Goal: Information Seeking & Learning: Learn about a topic

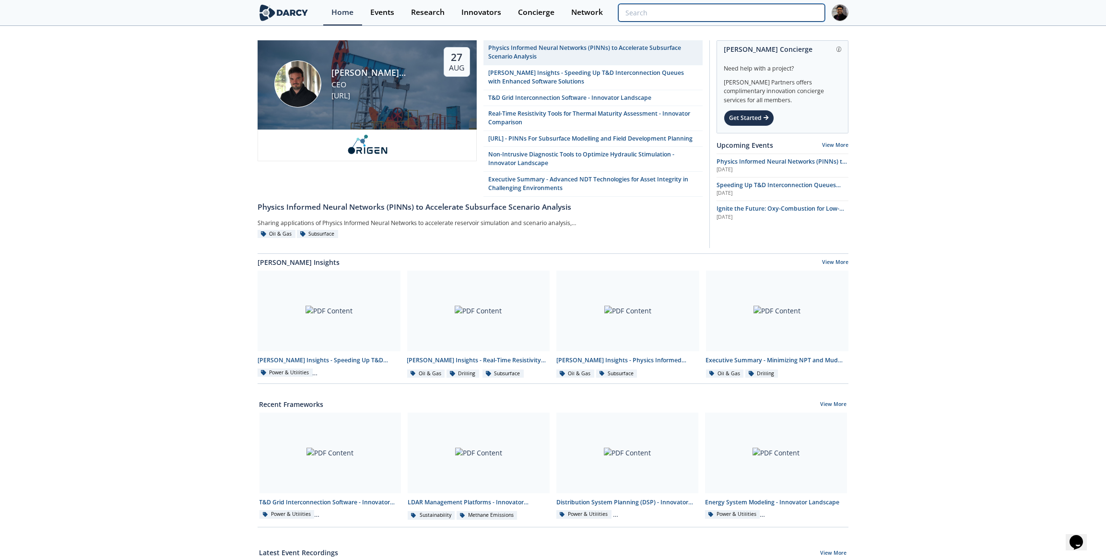
click at [782, 17] on input "search" at bounding box center [721, 13] width 207 height 18
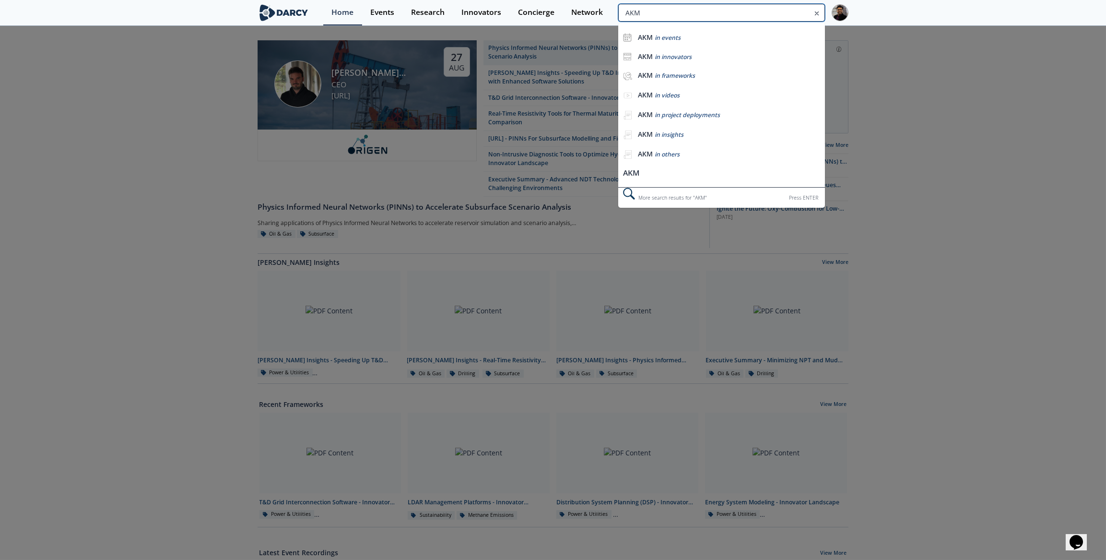
type input "AKM"
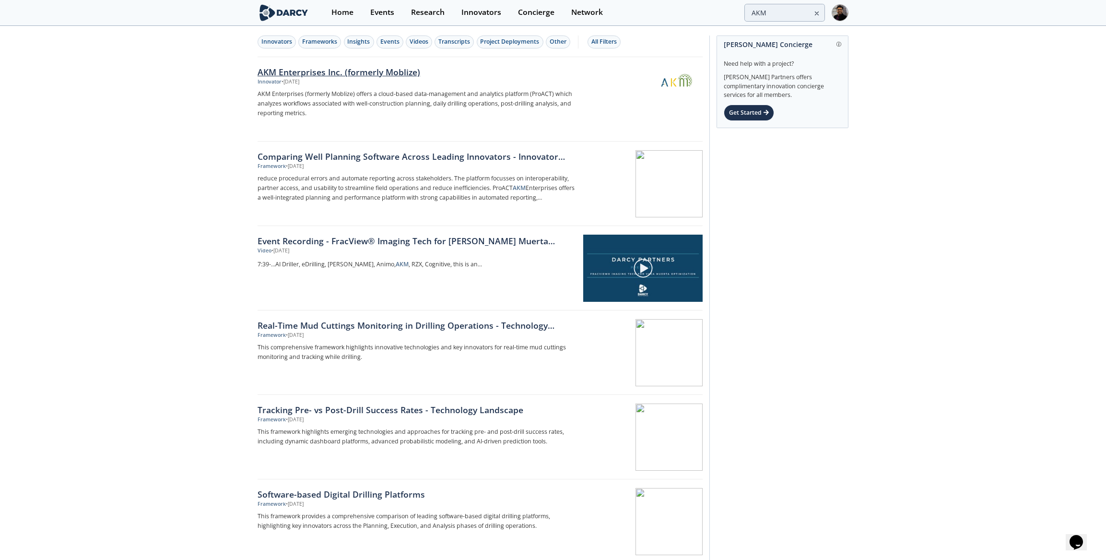
click at [343, 88] on div "AKM Enterprises Inc. (formerly Moblize) Innovator • [DATE] AKM Enterprises (for…" at bounding box center [420, 99] width 324 height 67
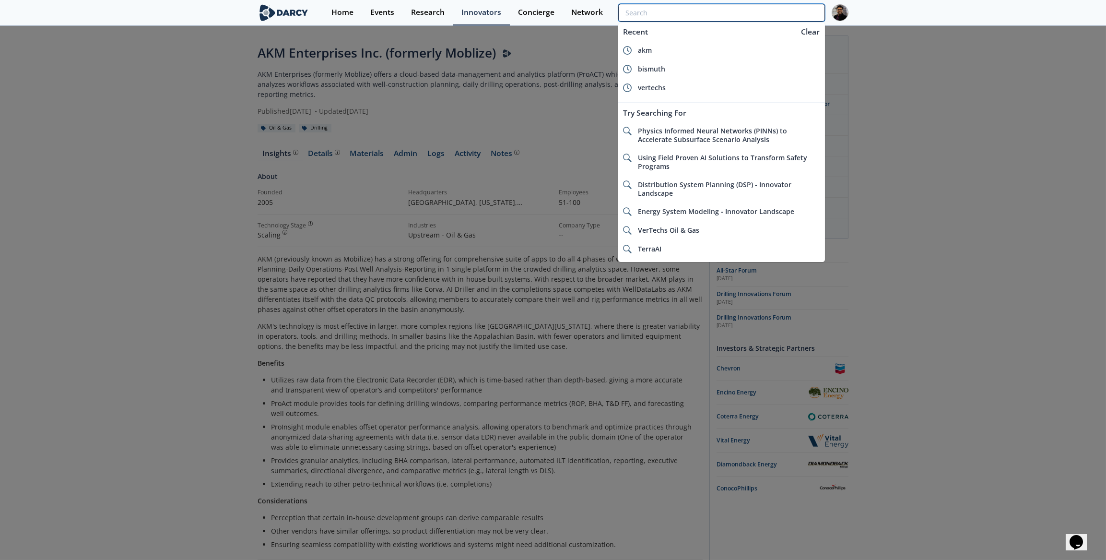
click at [778, 14] on input "search" at bounding box center [721, 13] width 207 height 18
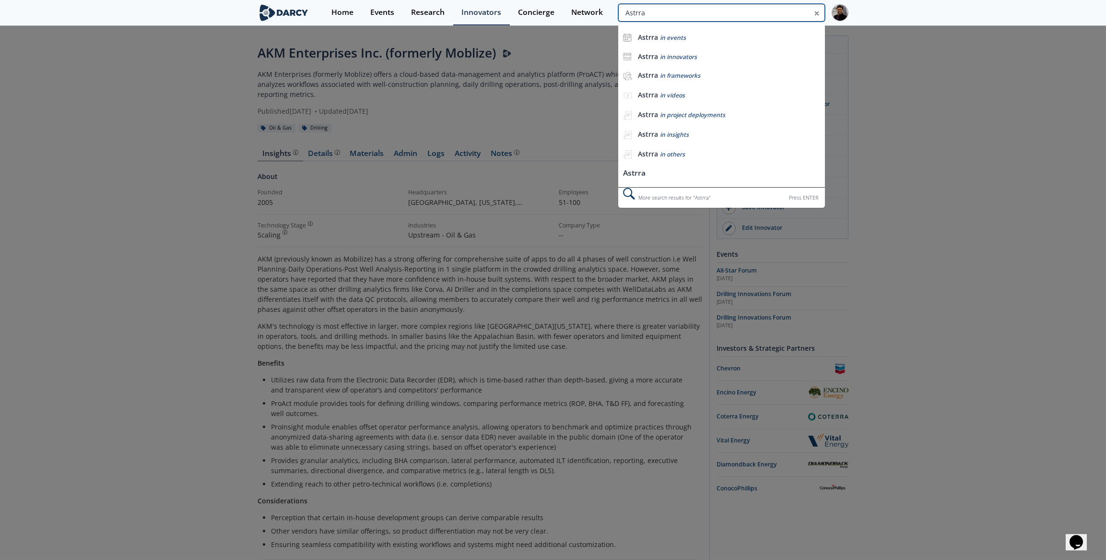
type input "Astrra"
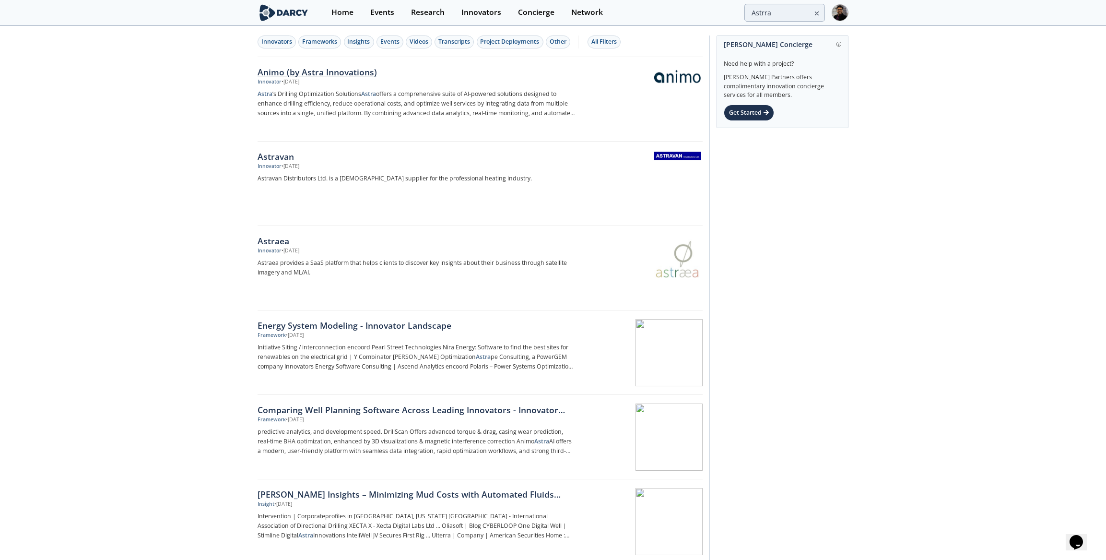
click at [373, 74] on div "Animo (by Astra Innovations)" at bounding box center [417, 72] width 318 height 12
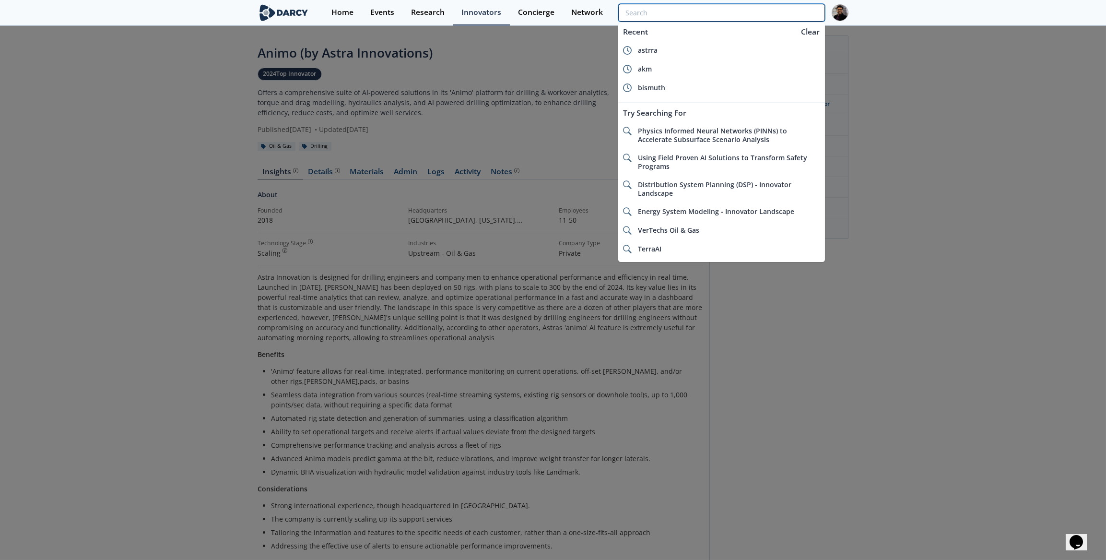
click at [798, 13] on input "search" at bounding box center [721, 13] width 207 height 18
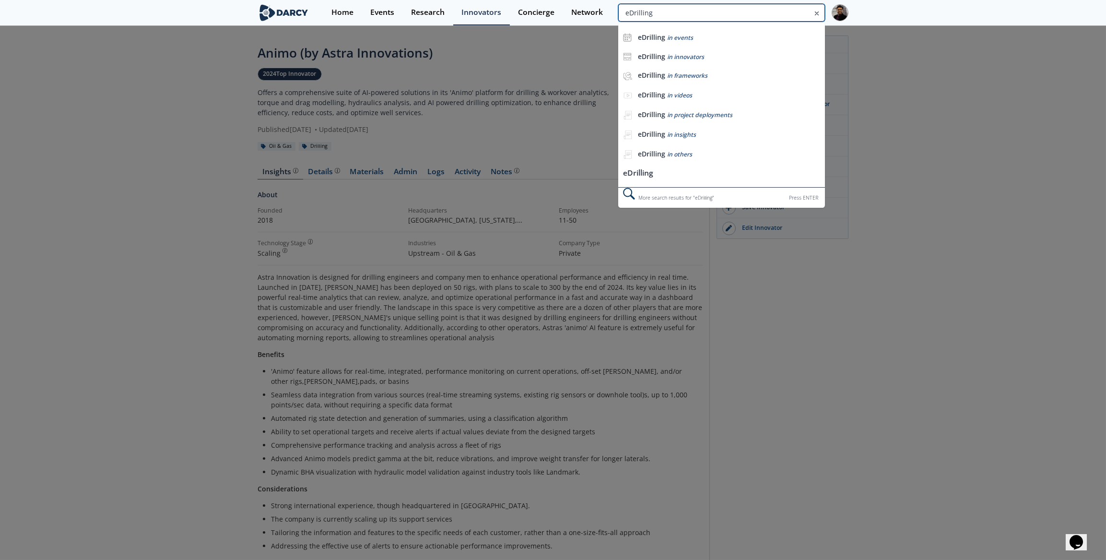
type input "eDrilling"
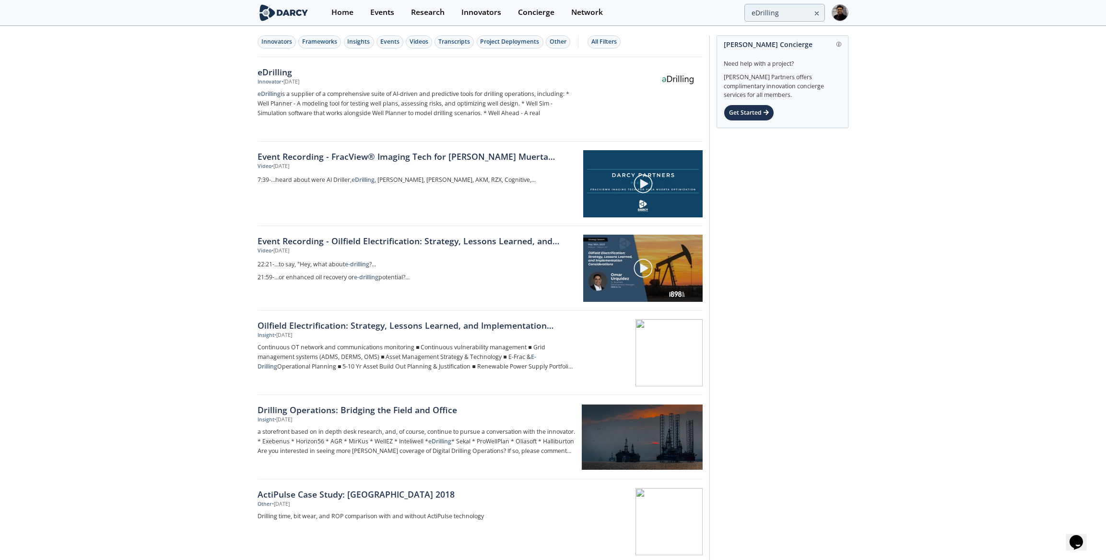
click at [258, 76] on div "eDrilling" at bounding box center [417, 72] width 318 height 12
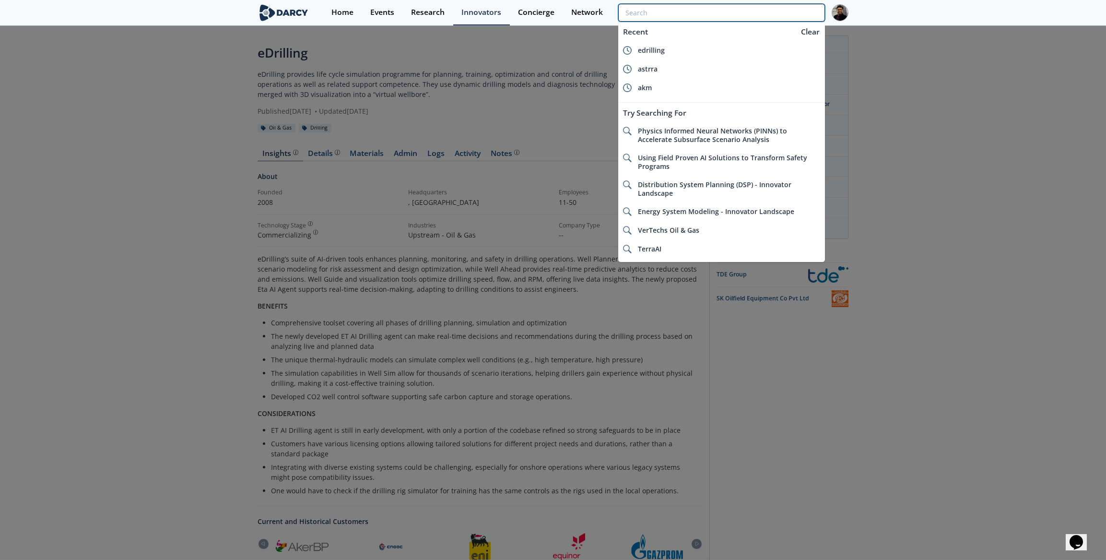
click at [783, 15] on input "search" at bounding box center [721, 13] width 207 height 18
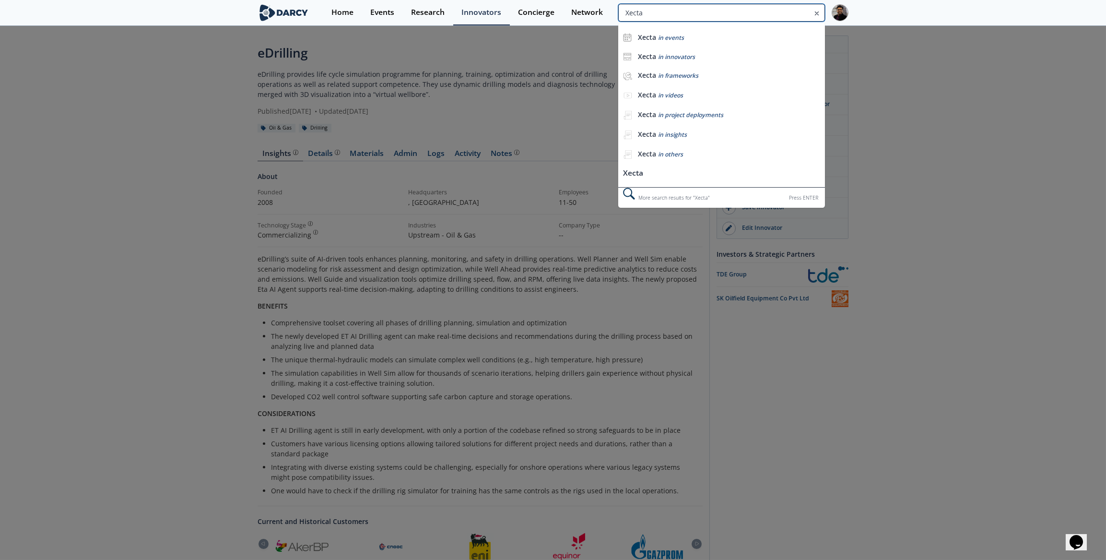
type input "Xecta"
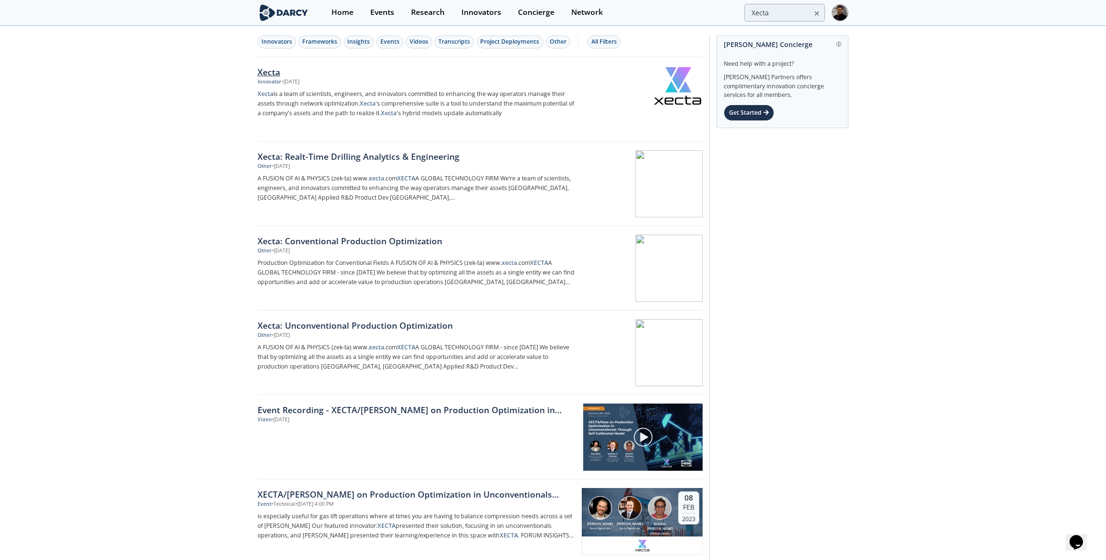
click at [290, 68] on div "Xecta" at bounding box center [417, 72] width 318 height 12
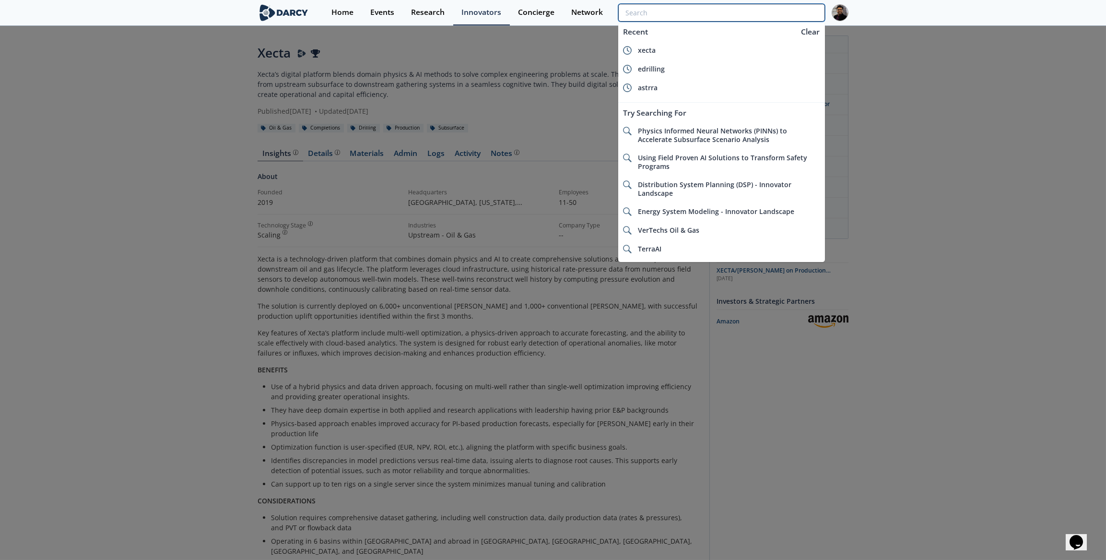
click at [804, 12] on input "search" at bounding box center [721, 13] width 207 height 18
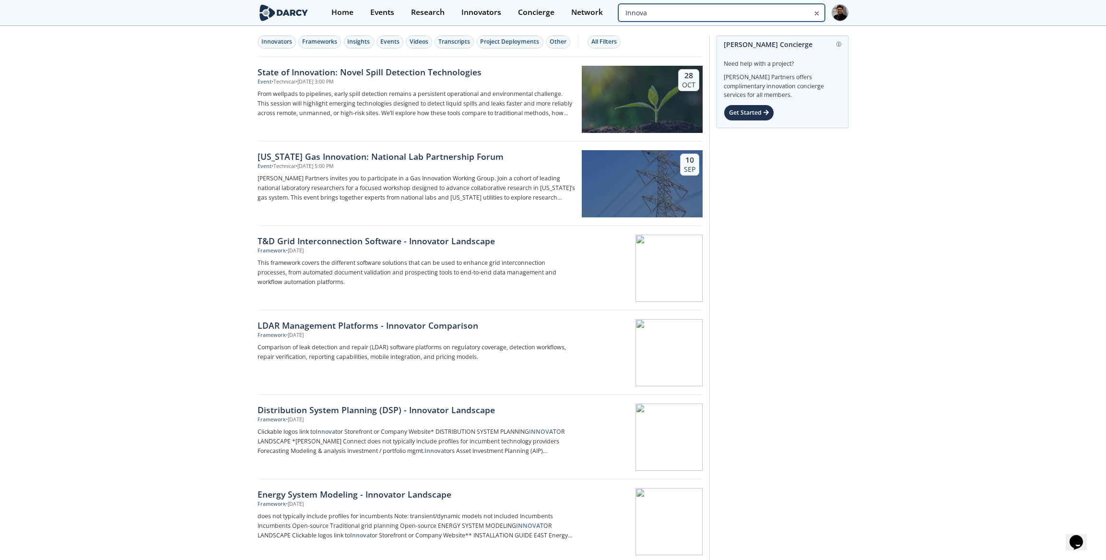
click at [789, 16] on input "Innova" at bounding box center [721, 13] width 207 height 18
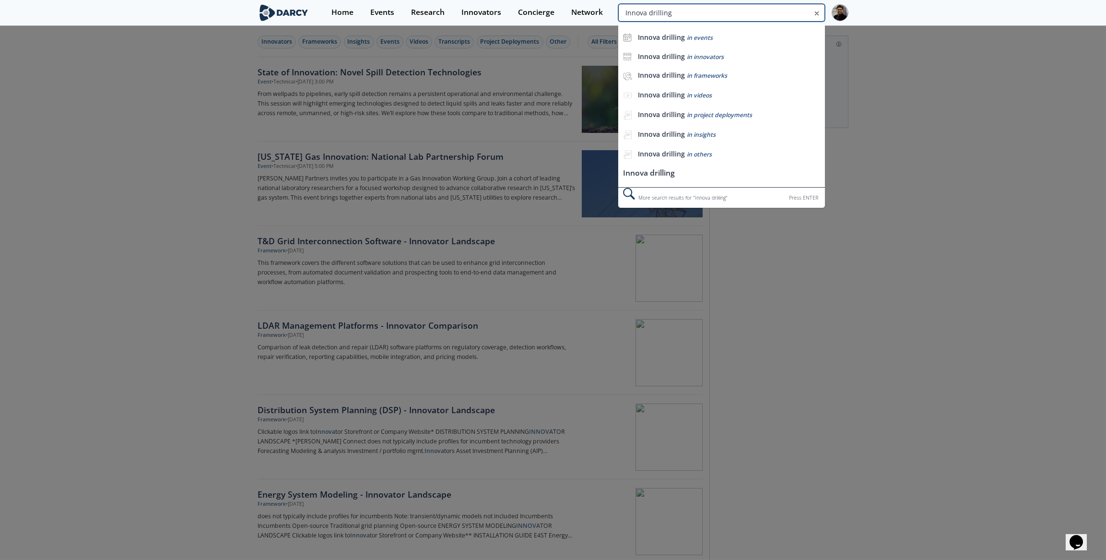
type input "Innova drilling"
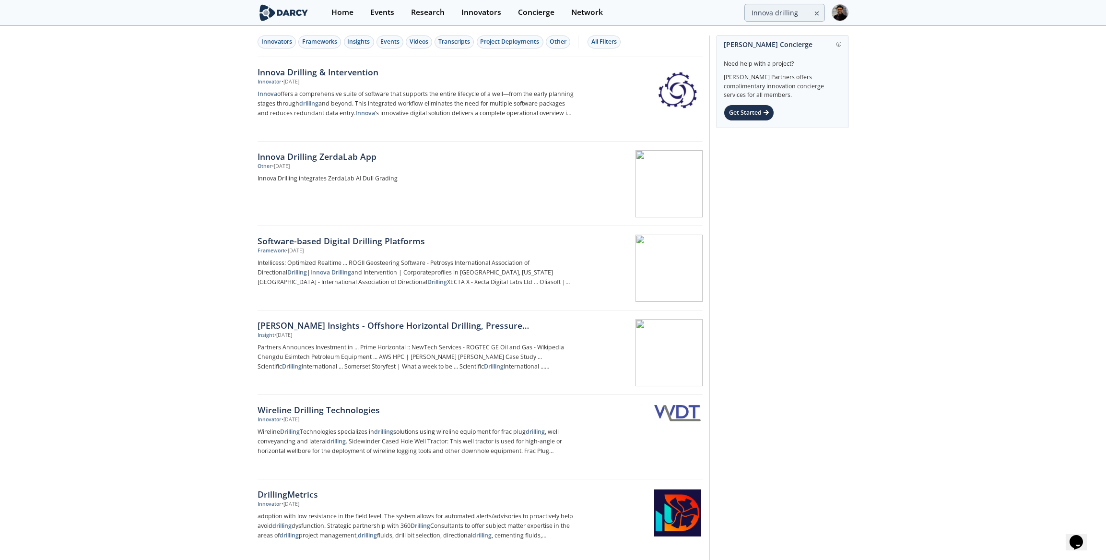
click at [289, 83] on div "• [DATE]" at bounding box center [291, 82] width 18 height 8
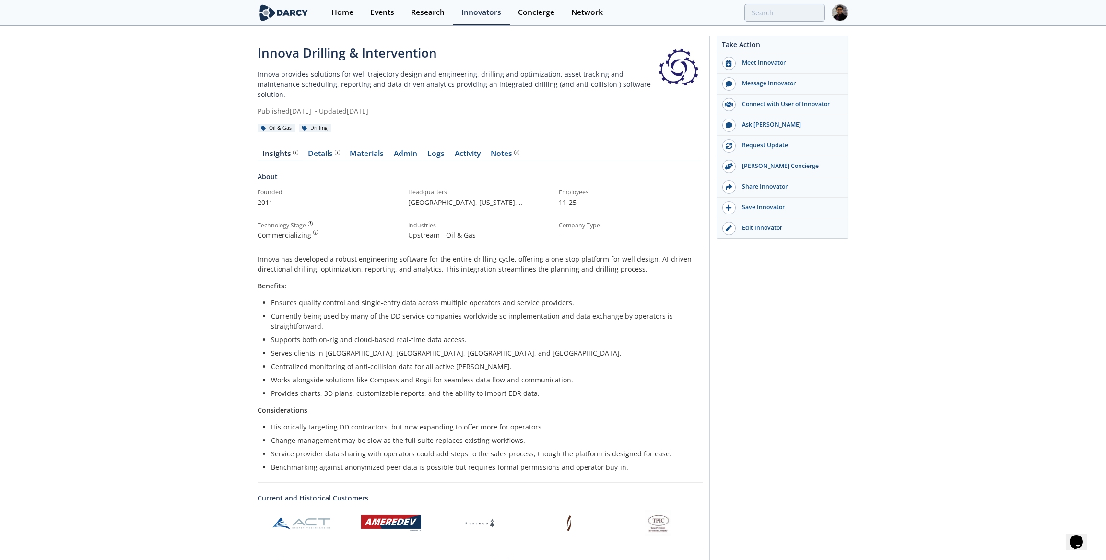
click at [793, 21] on div "Home Events Research Innovators Concierge Network" at bounding box center [585, 12] width 525 height 25
click at [794, 16] on input "search" at bounding box center [721, 13] width 207 height 18
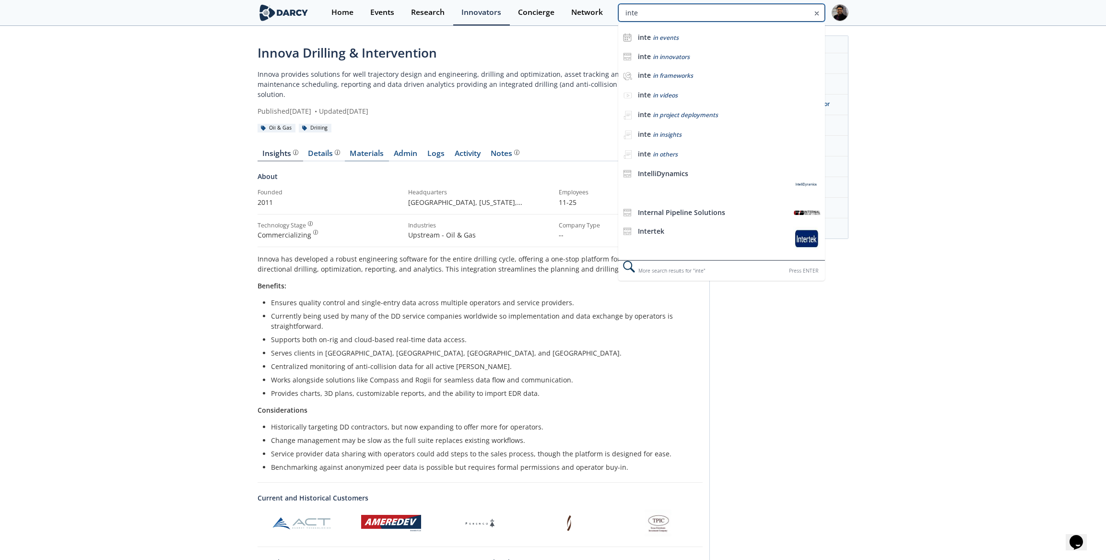
type input "inte"
click at [363, 150] on link "Materials" at bounding box center [367, 156] width 44 height 12
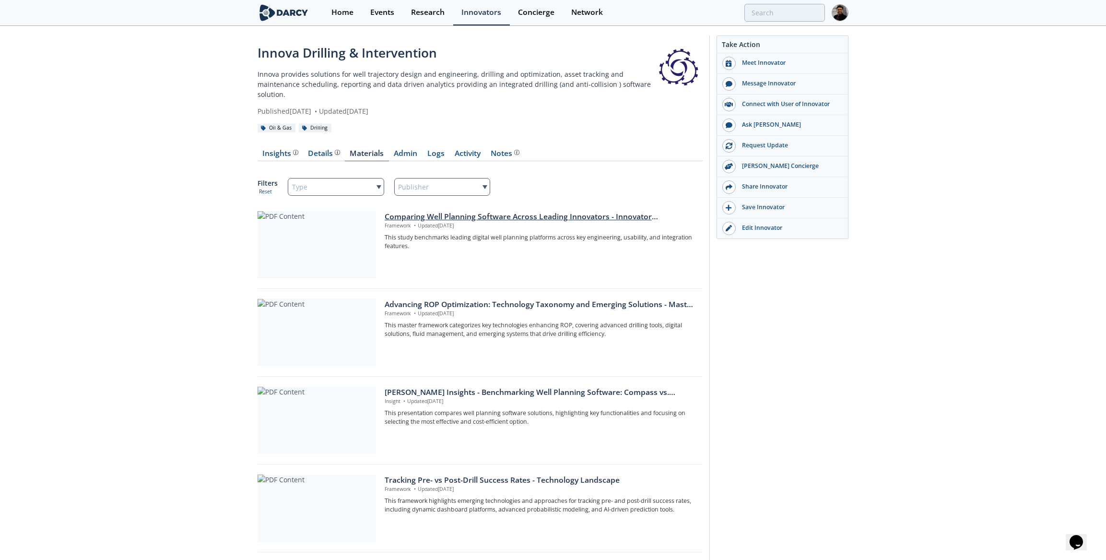
click at [332, 241] on div at bounding box center [317, 244] width 118 height 67
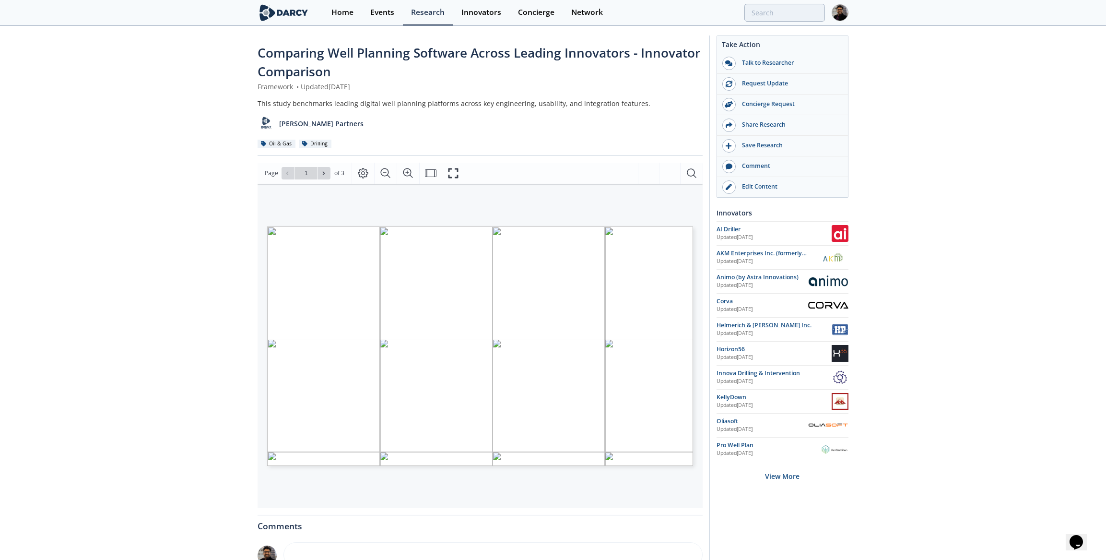
click at [766, 321] on div "Helmerich & [PERSON_NAME] Inc." at bounding box center [774, 325] width 115 height 9
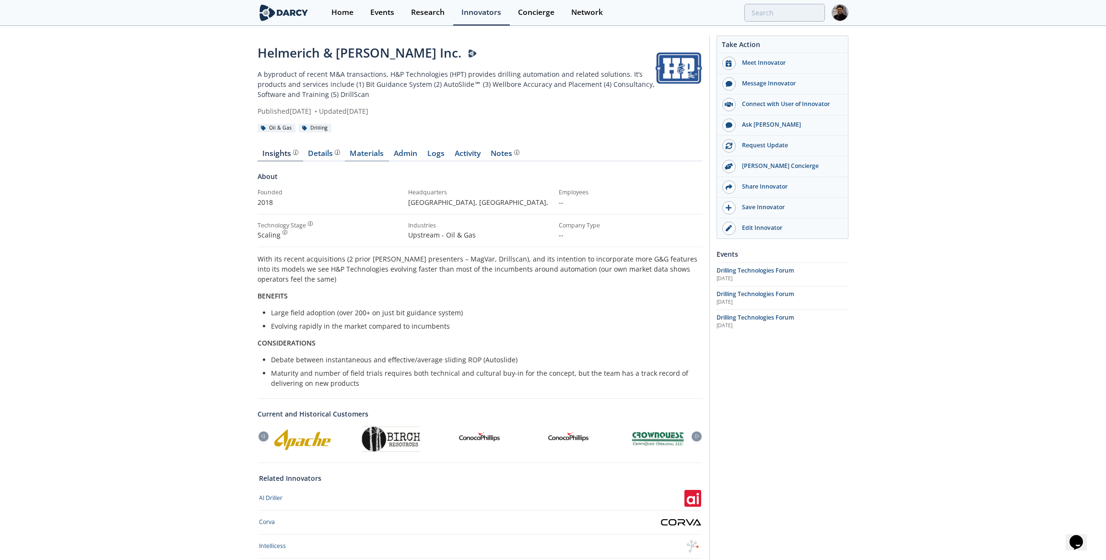
click at [371, 153] on link "Materials" at bounding box center [367, 156] width 44 height 12
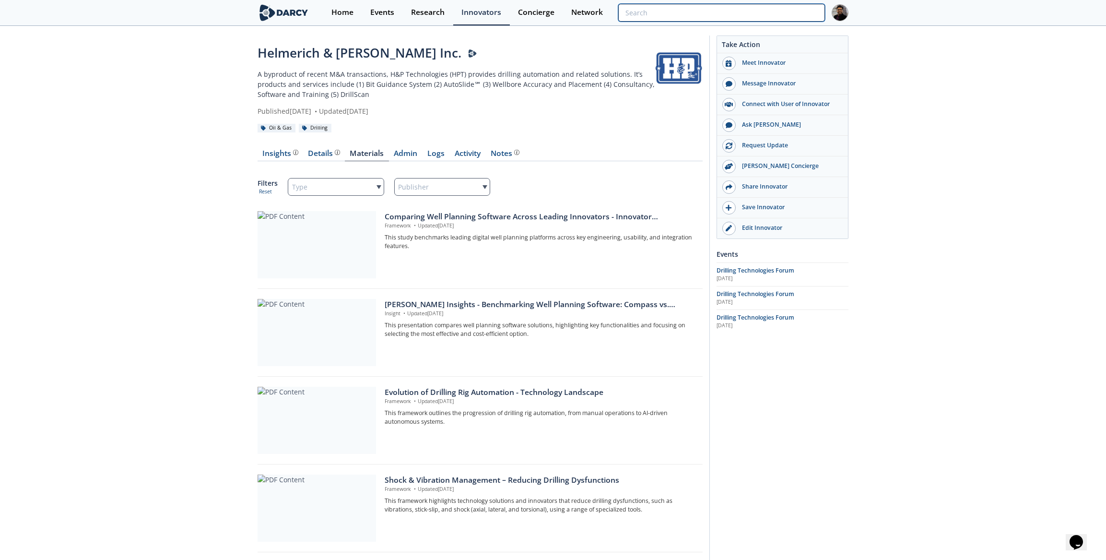
click at [767, 14] on input "search" at bounding box center [721, 13] width 207 height 18
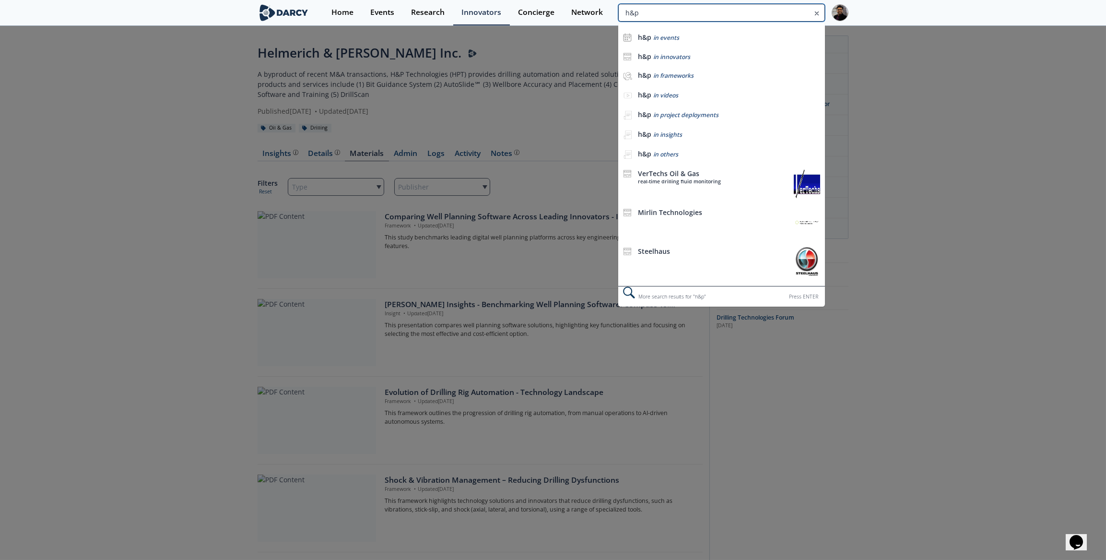
type input "h&p"
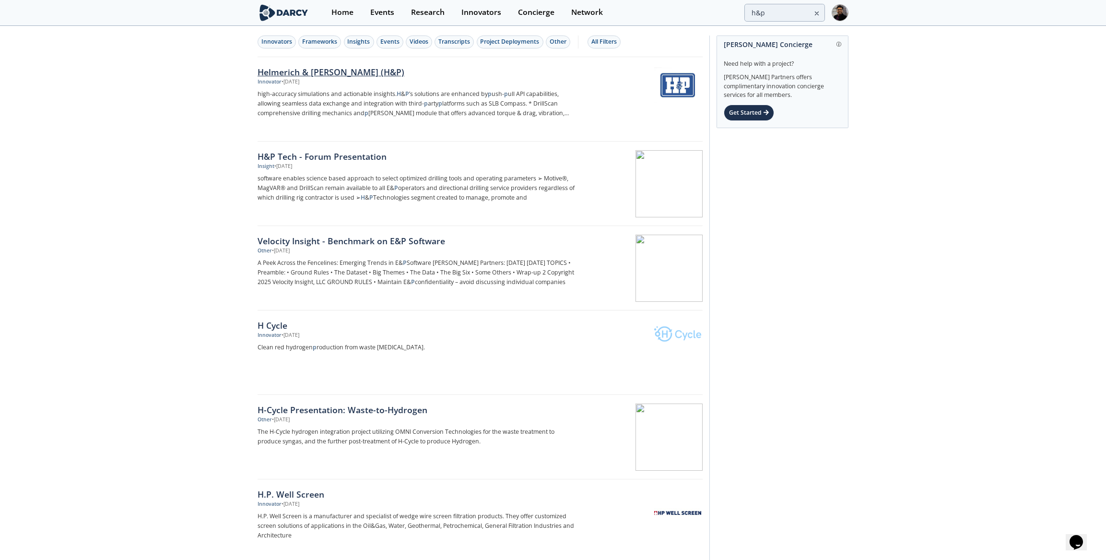
click at [275, 86] on div "Helmerich & [PERSON_NAME] (H&P) Innovator • [DATE] high-accuracy simulations an…" at bounding box center [420, 99] width 324 height 67
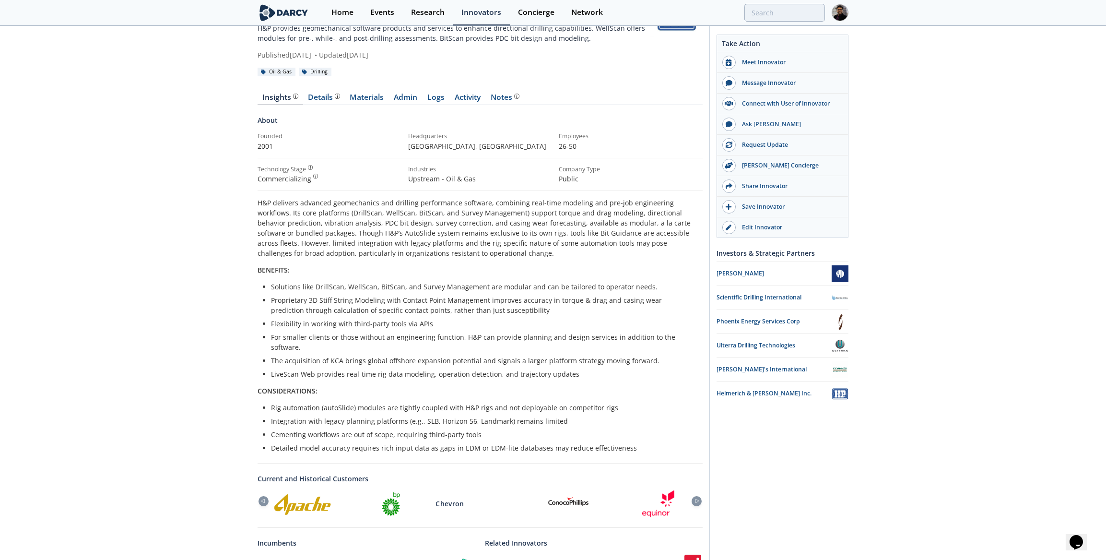
scroll to position [87, 0]
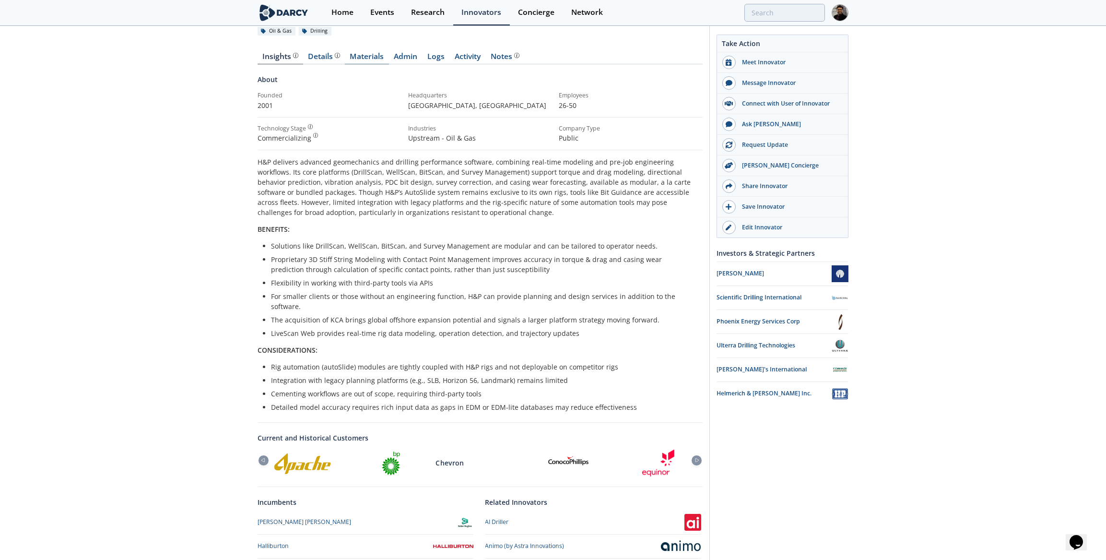
click at [351, 62] on link "Materials" at bounding box center [367, 59] width 44 height 12
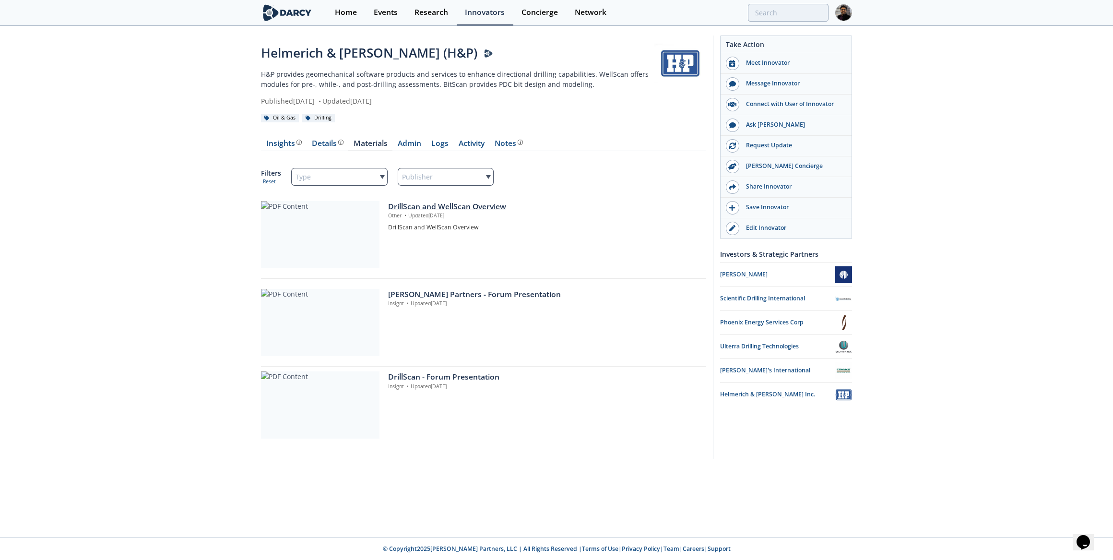
click at [320, 247] on div at bounding box center [320, 234] width 118 height 67
